Goal: Find specific page/section: Find specific page/section

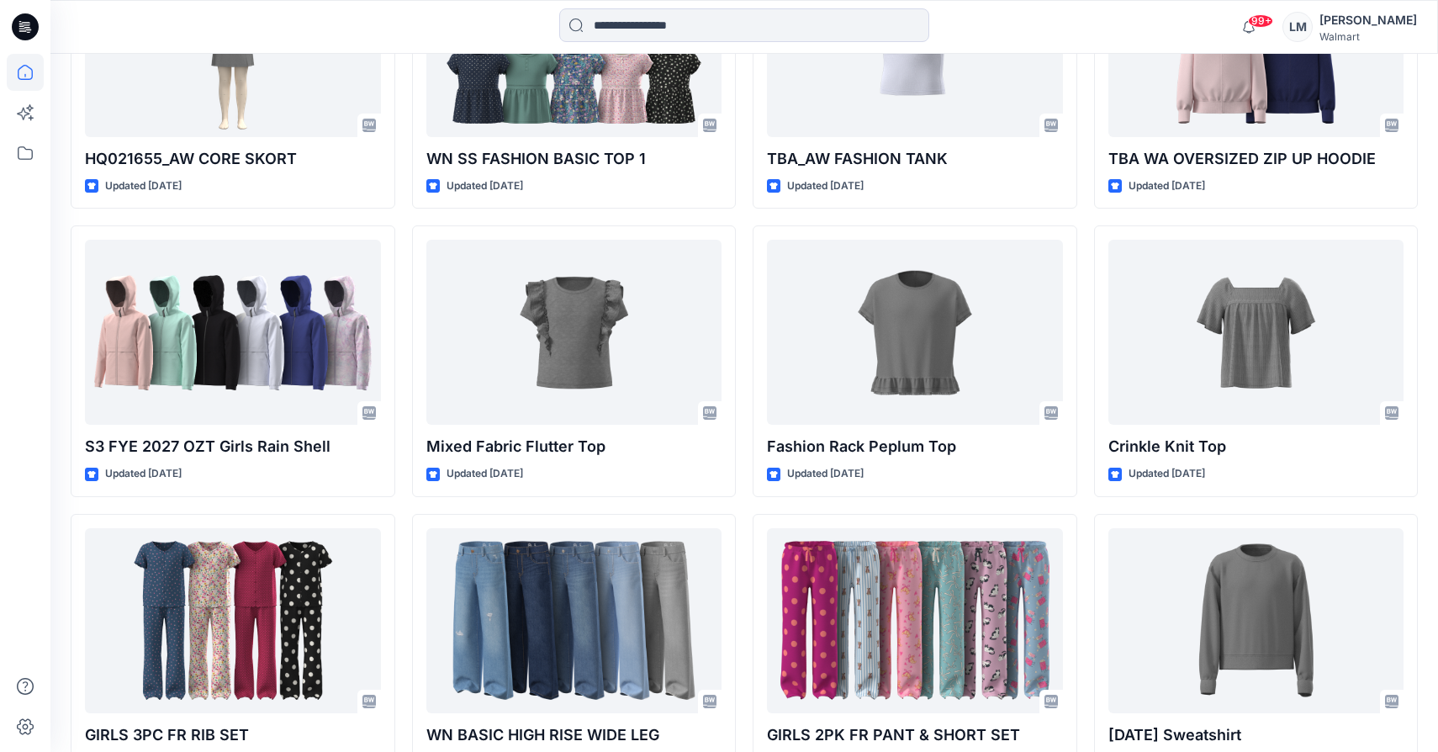
scroll to position [4962, 0]
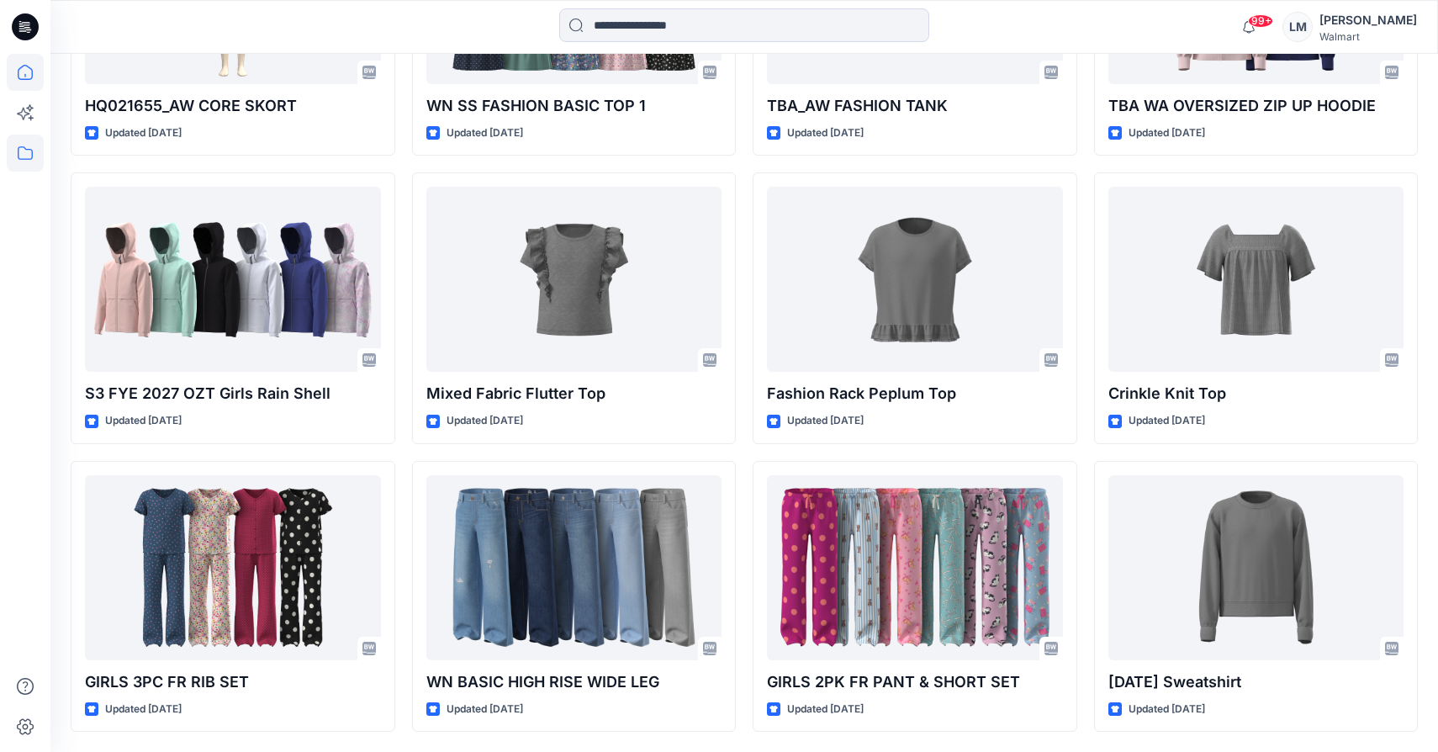
click at [36, 145] on icon at bounding box center [25, 153] width 37 height 37
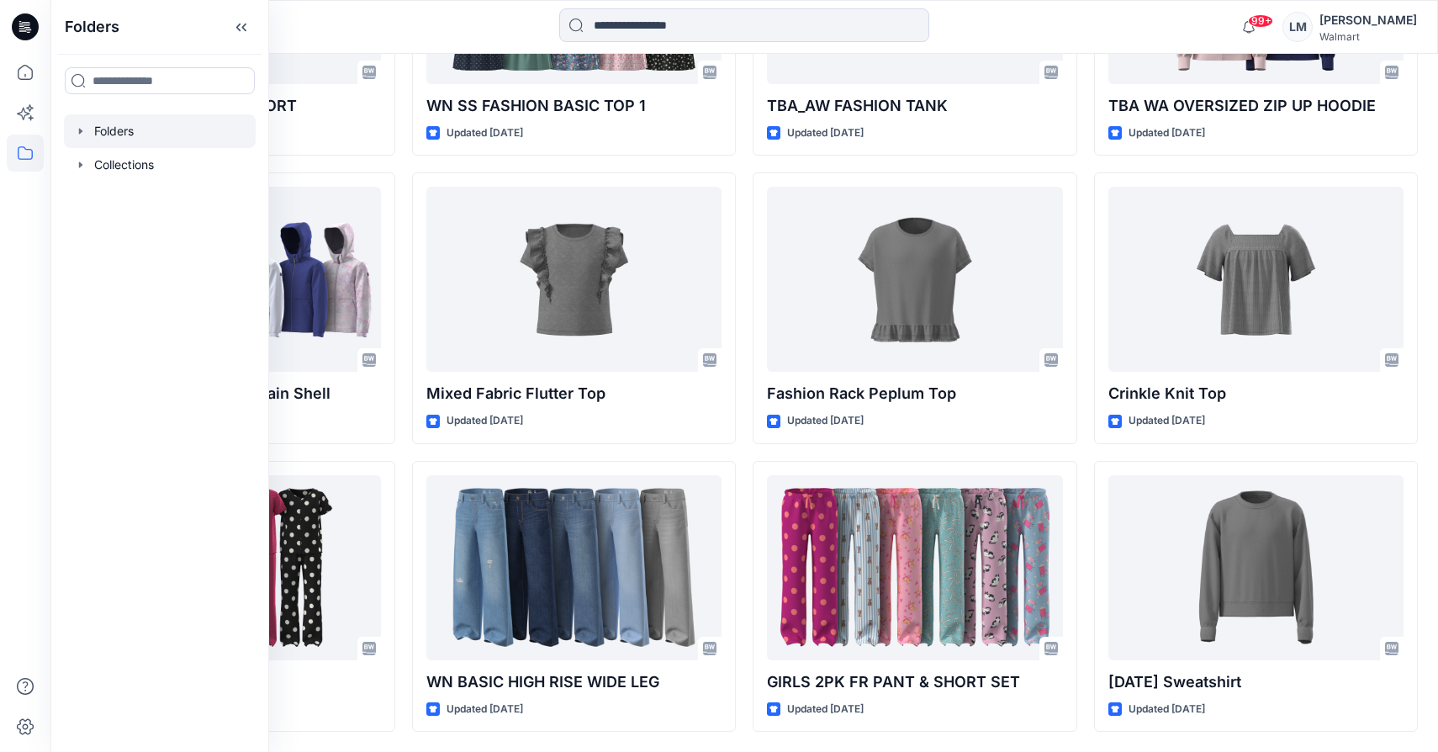
click at [139, 134] on div at bounding box center [160, 131] width 192 height 34
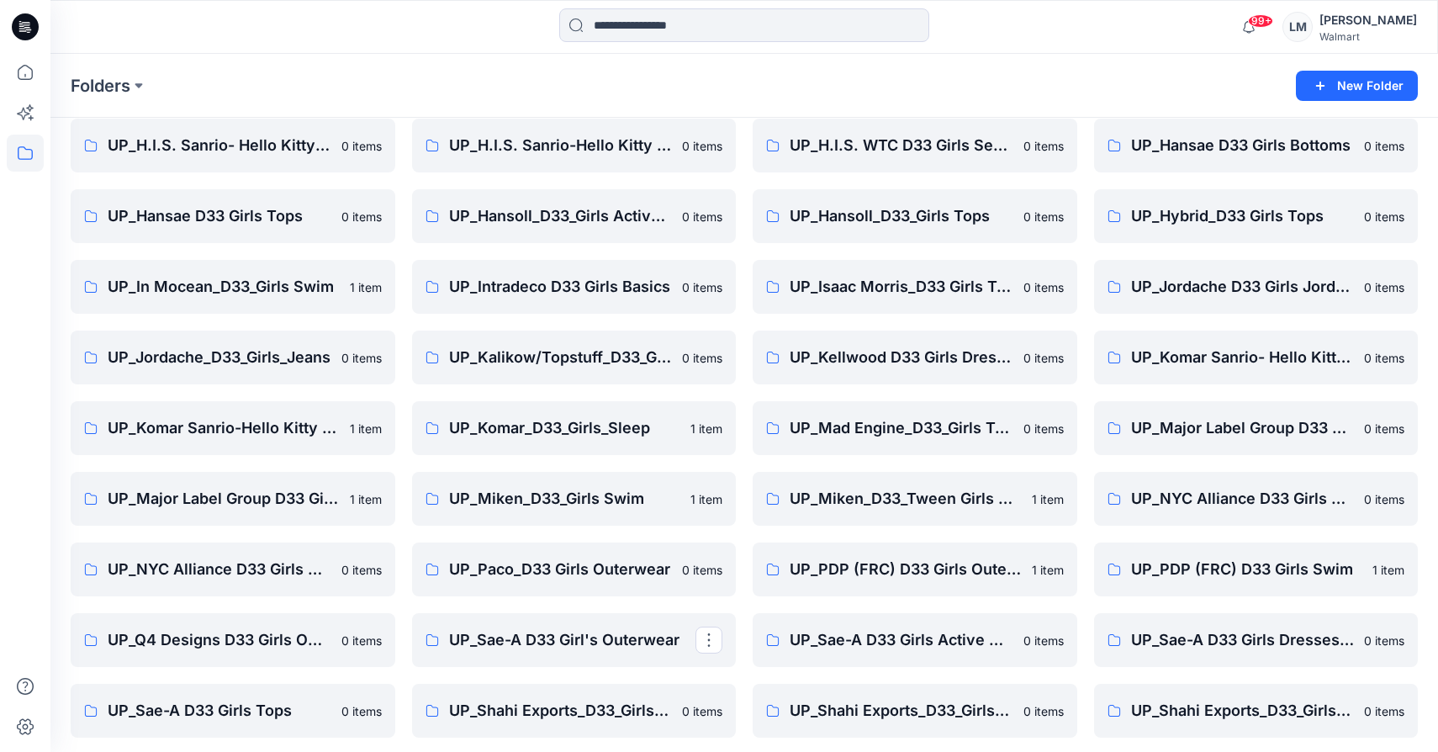
scroll to position [767, 0]
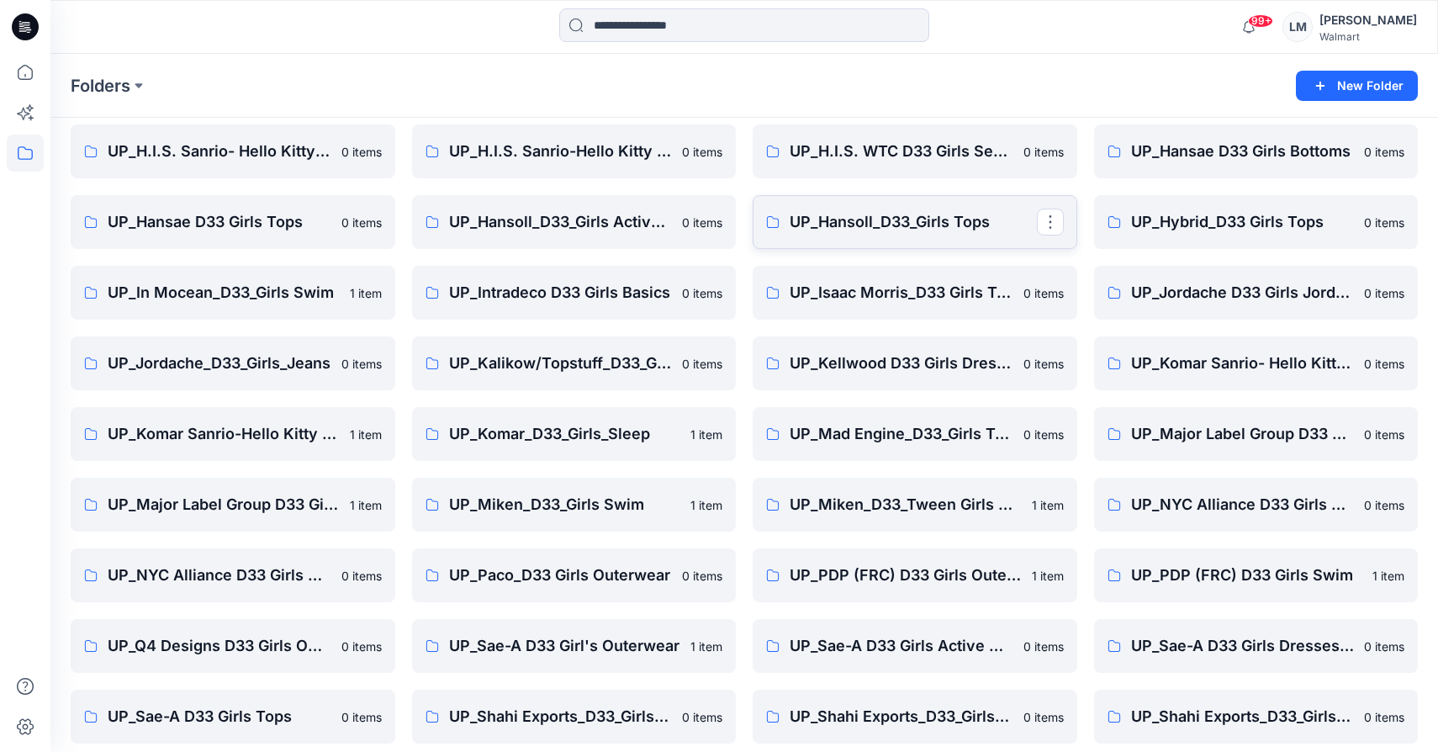
click at [897, 219] on p "UP_Hansoll_D33_Girls Tops" at bounding box center [913, 222] width 247 height 24
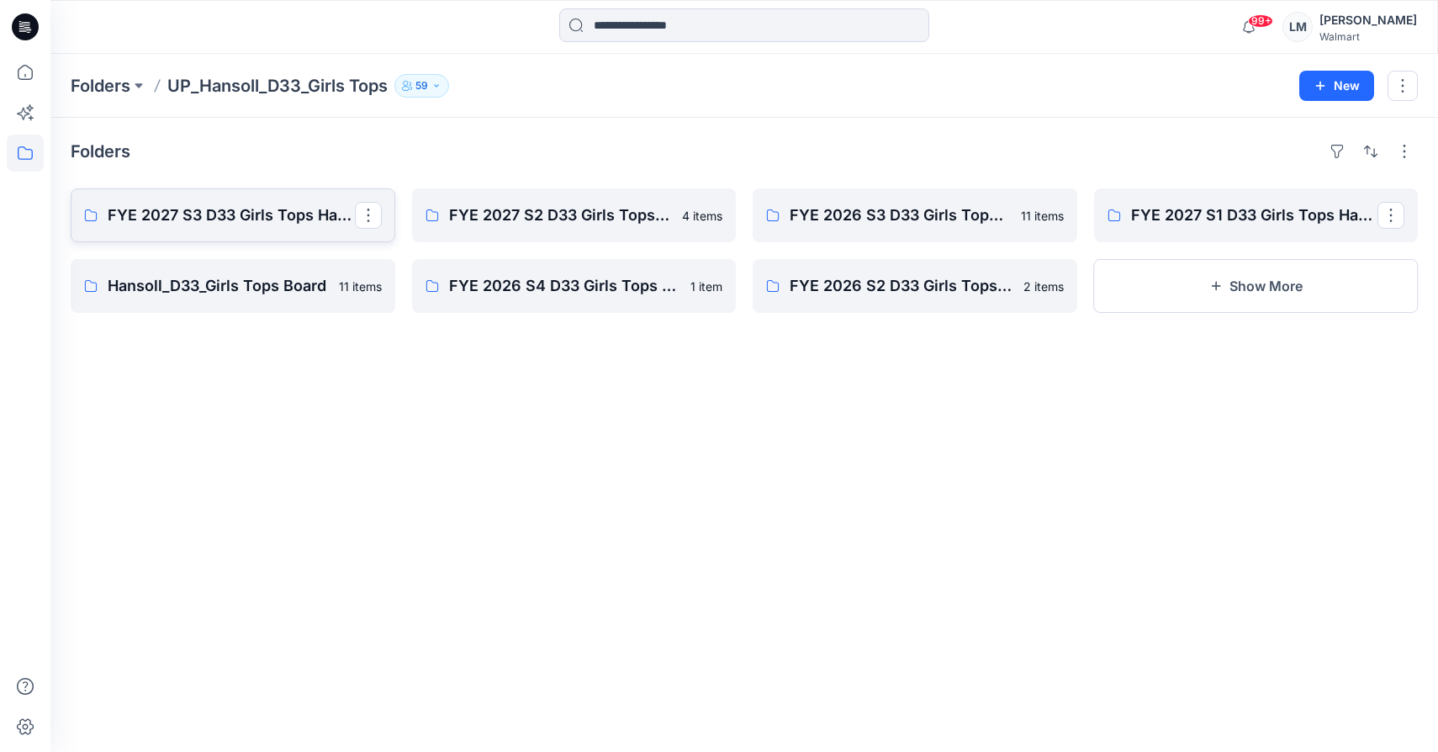
click at [256, 214] on p "FYE 2027 S3 D33 Girls Tops Hansoll" at bounding box center [231, 216] width 247 height 24
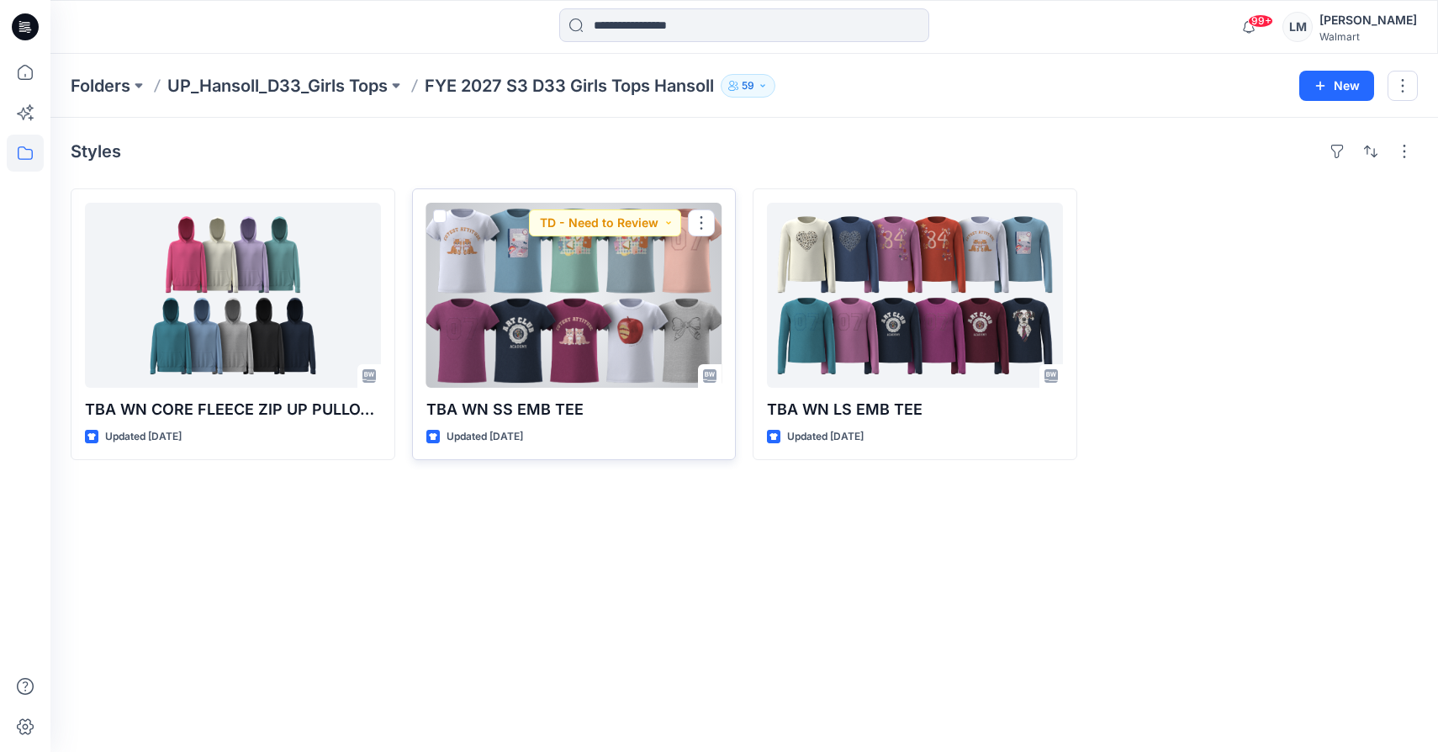
click at [679, 315] on div at bounding box center [574, 295] width 296 height 185
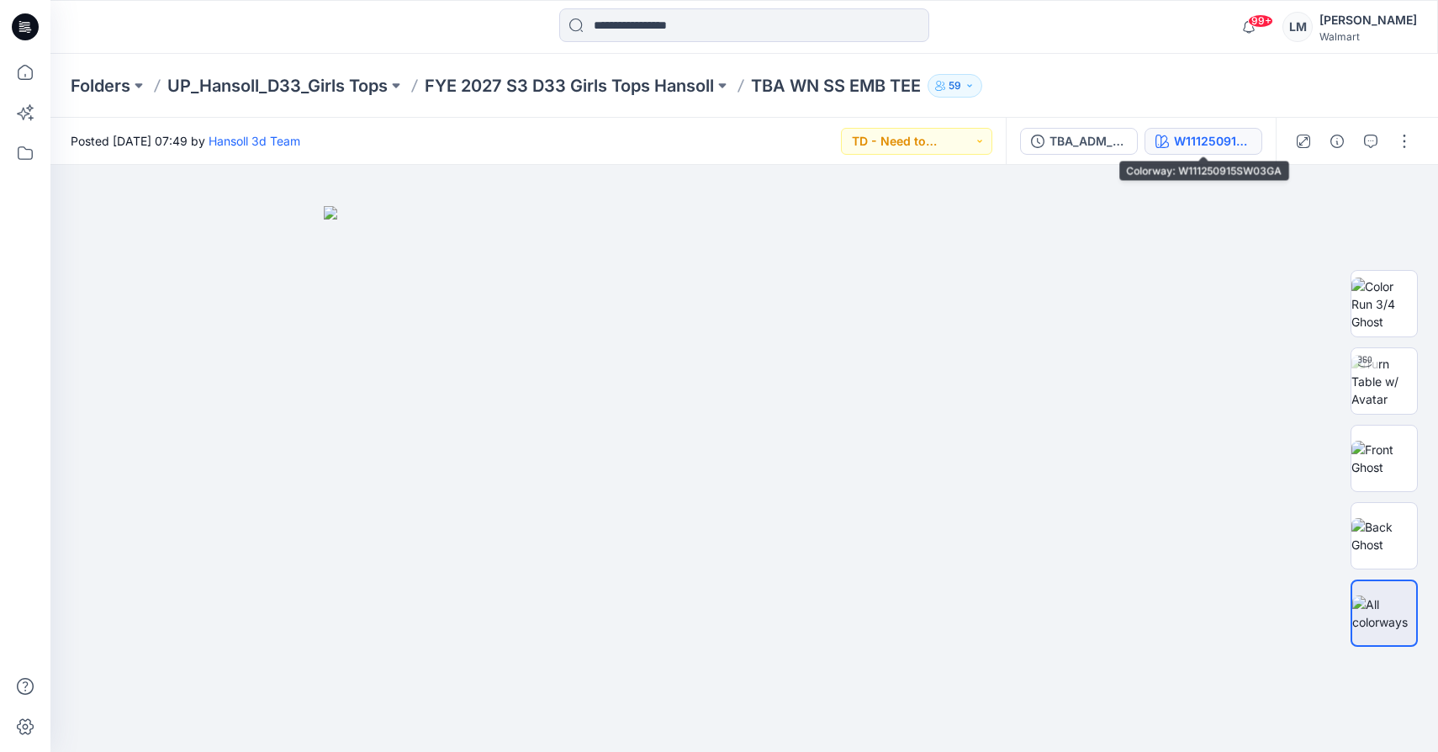
click at [1213, 136] on div "W111250915SW03GA" at bounding box center [1212, 141] width 77 height 19
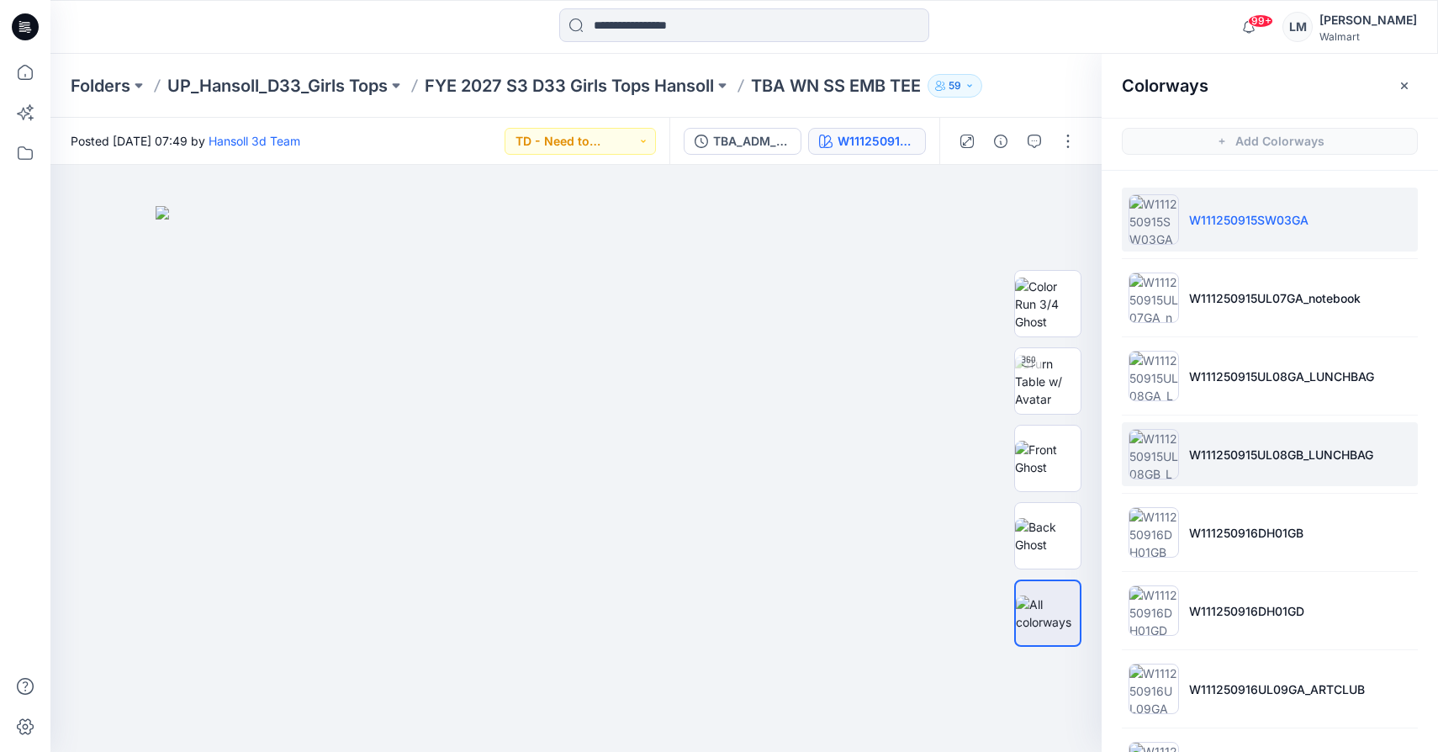
scroll to position [542, 0]
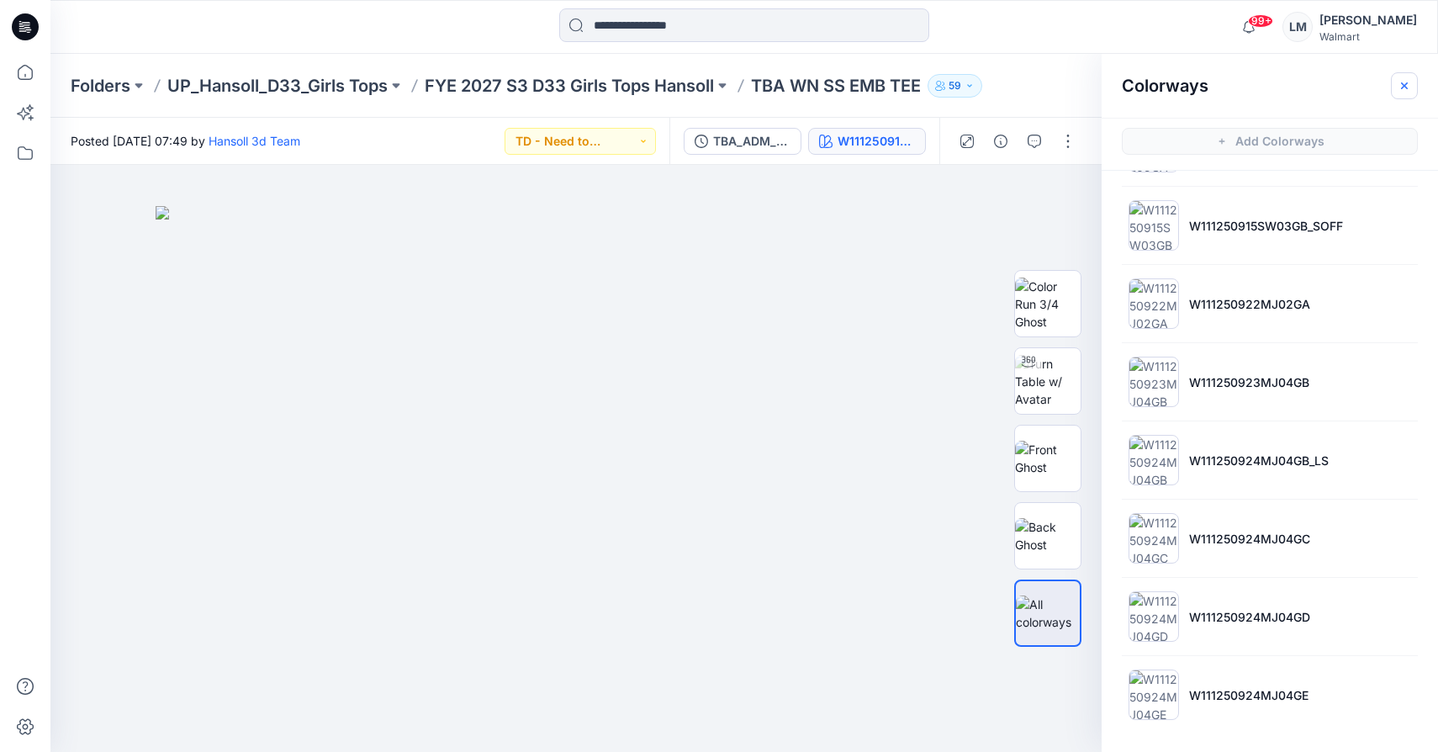
click at [1404, 91] on icon "button" at bounding box center [1404, 85] width 13 height 13
